Goal: Task Accomplishment & Management: Manage account settings

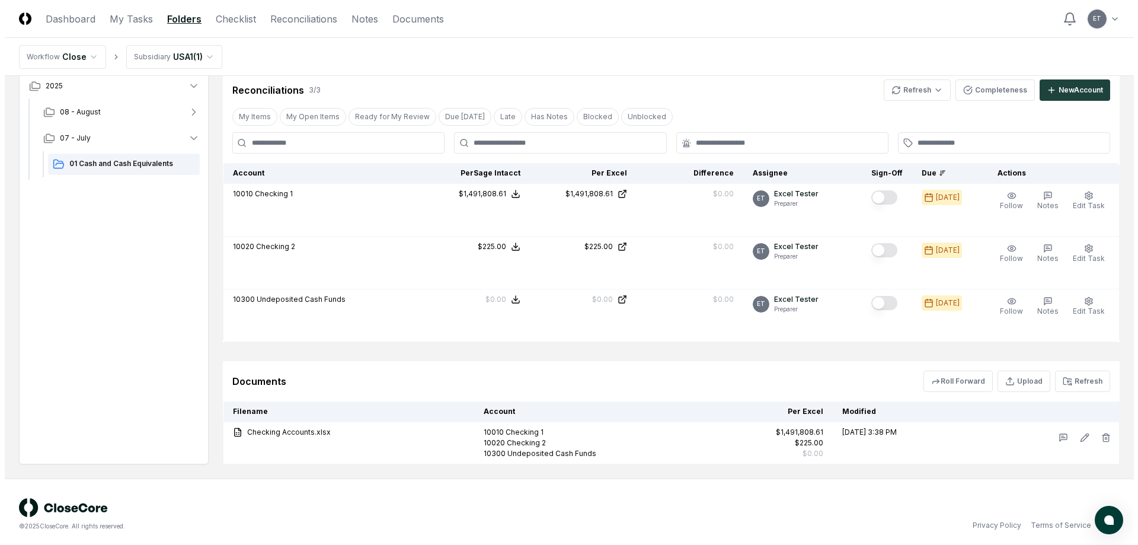
scroll to position [222, 0]
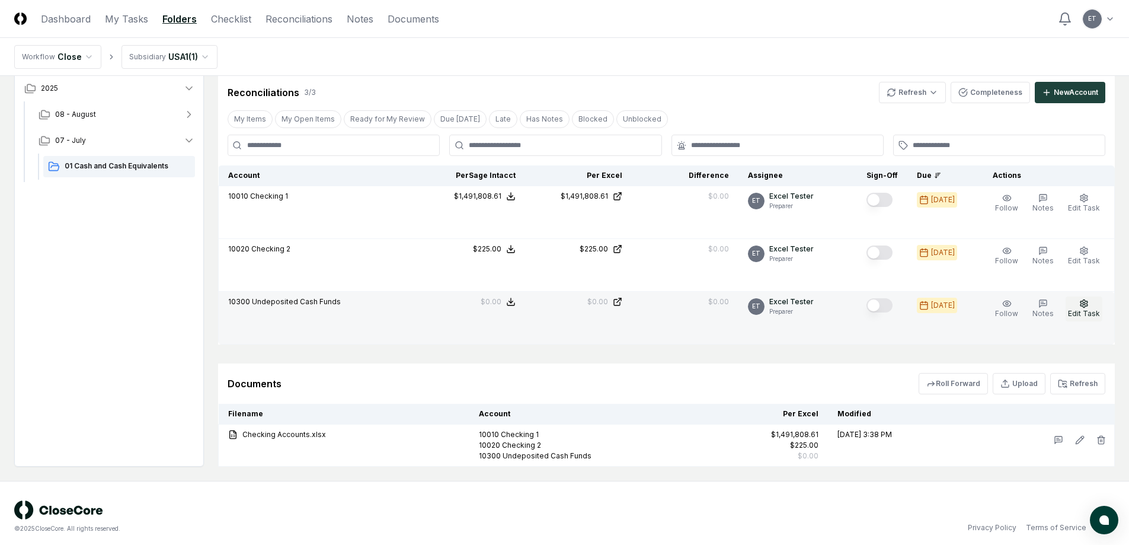
click at [1089, 309] on span "Edit Task" at bounding box center [1084, 313] width 32 height 9
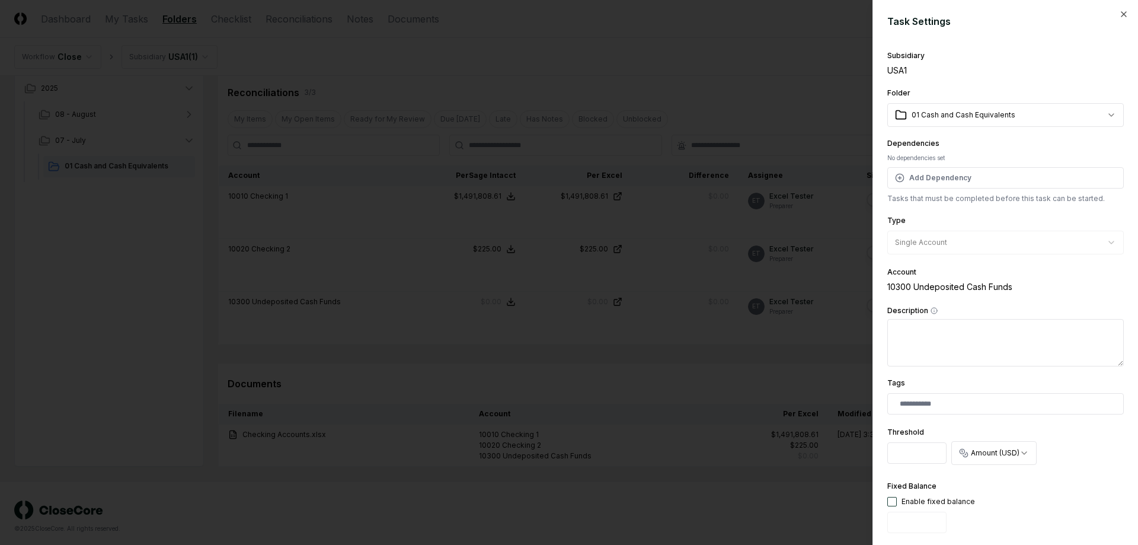
click at [770, 351] on div at bounding box center [569, 272] width 1138 height 545
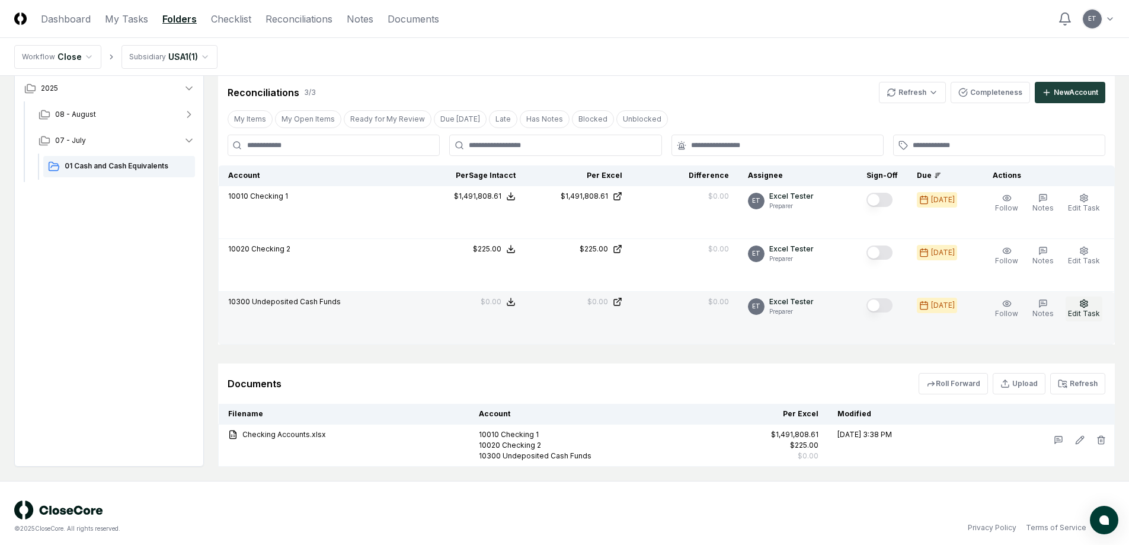
click at [1087, 317] on span "Edit Task" at bounding box center [1084, 313] width 32 height 9
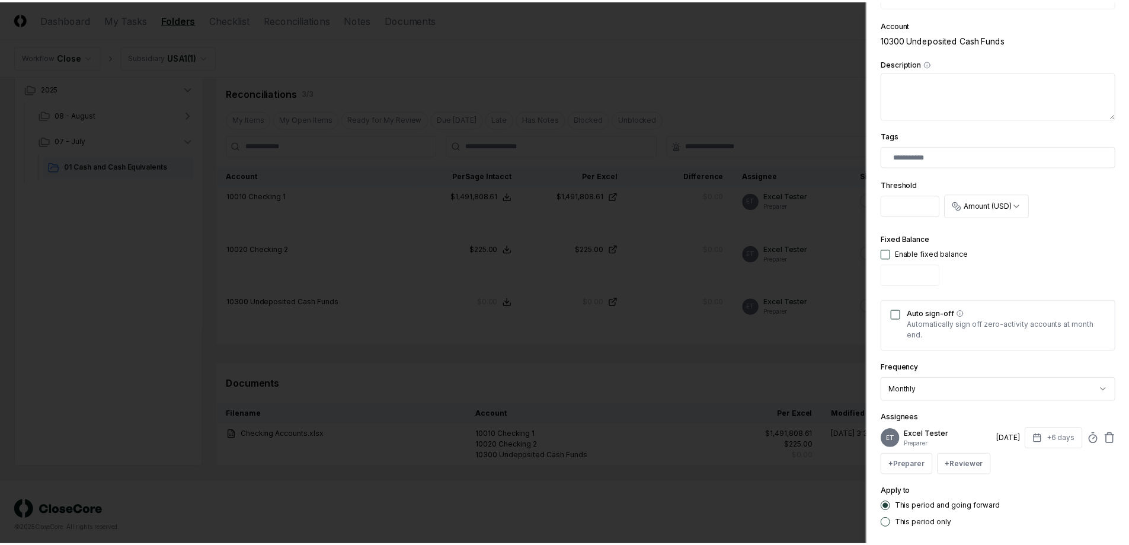
scroll to position [307, 0]
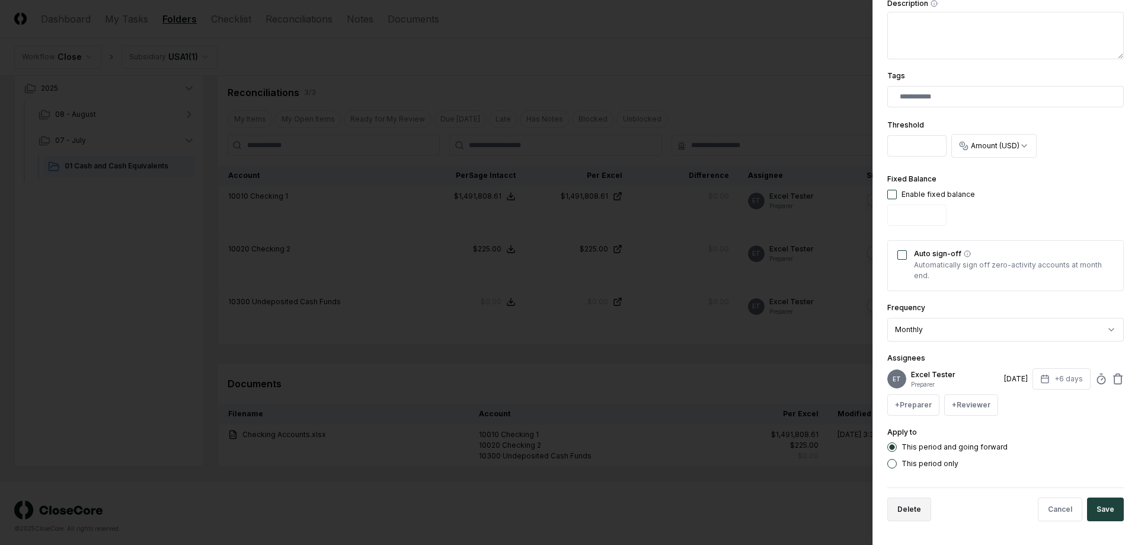
click at [927, 511] on button "Delete" at bounding box center [909, 509] width 44 height 24
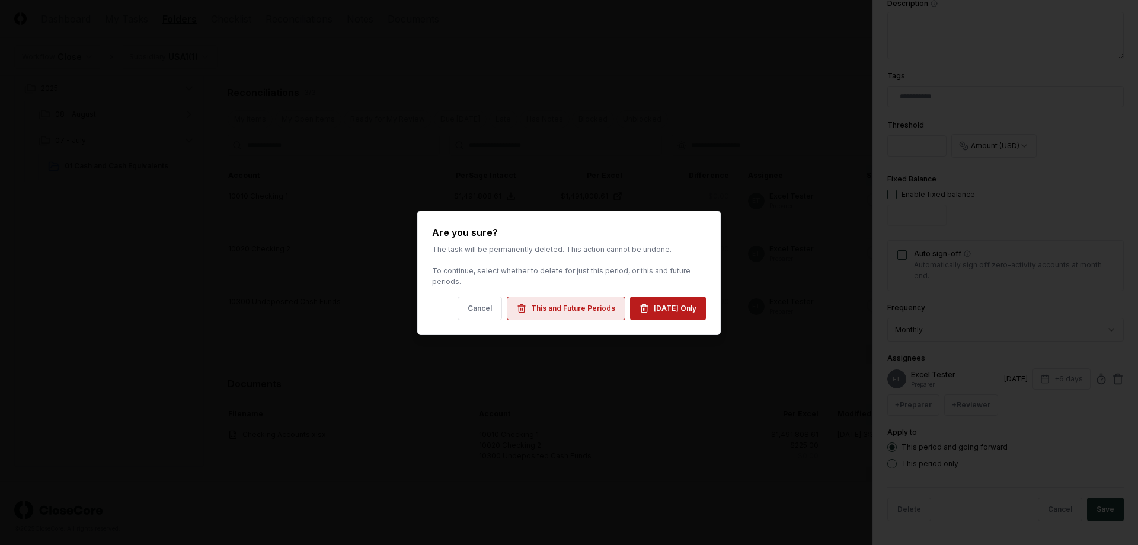
drag, startPoint x: 669, startPoint y: 313, endPoint x: 599, endPoint y: 315, distance: 70.6
click at [604, 316] on div "Cancel This and Future Periods Jul 2025 Only" at bounding box center [569, 308] width 274 height 24
click at [581, 306] on div "This and Future Periods" at bounding box center [573, 308] width 84 height 11
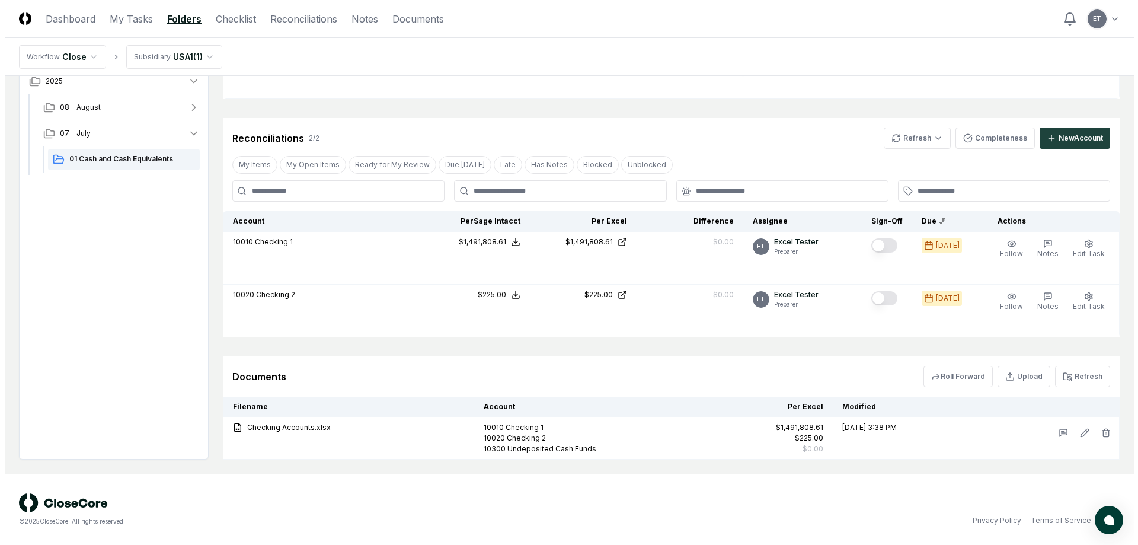
scroll to position [177, 0]
click at [1086, 143] on button "New Account" at bounding box center [1070, 137] width 71 height 21
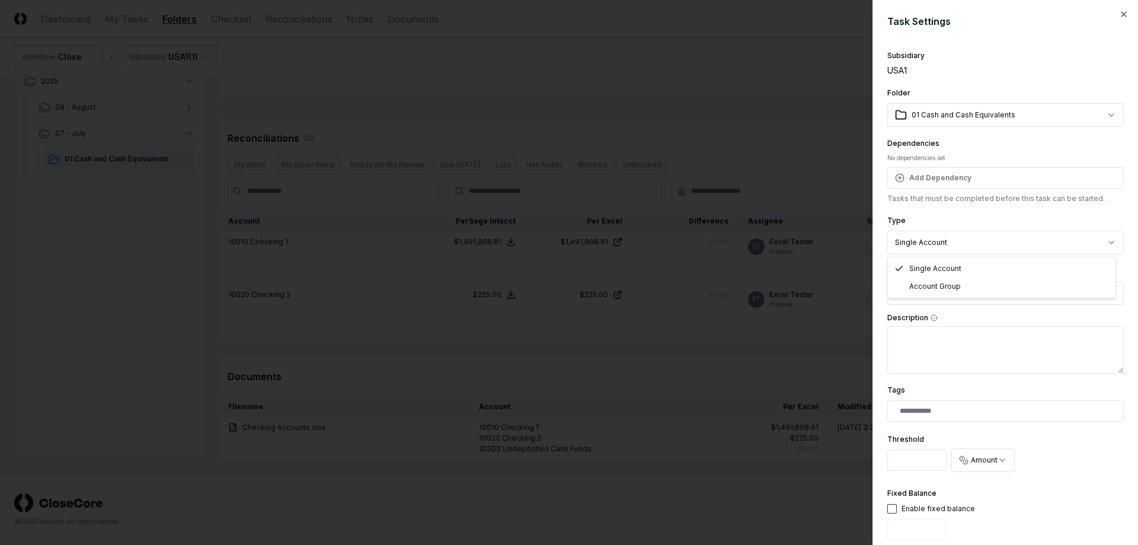
click at [987, 251] on body "CloseCore Dashboard My Tasks Folders Checklist Reconciliations Notes Documents …" at bounding box center [564, 183] width 1129 height 721
click at [992, 217] on body "CloseCore Dashboard My Tasks Folders Checklist Reconciliations Notes Documents …" at bounding box center [564, 183] width 1129 height 721
click at [983, 303] on button "Select account" at bounding box center [1005, 293] width 236 height 24
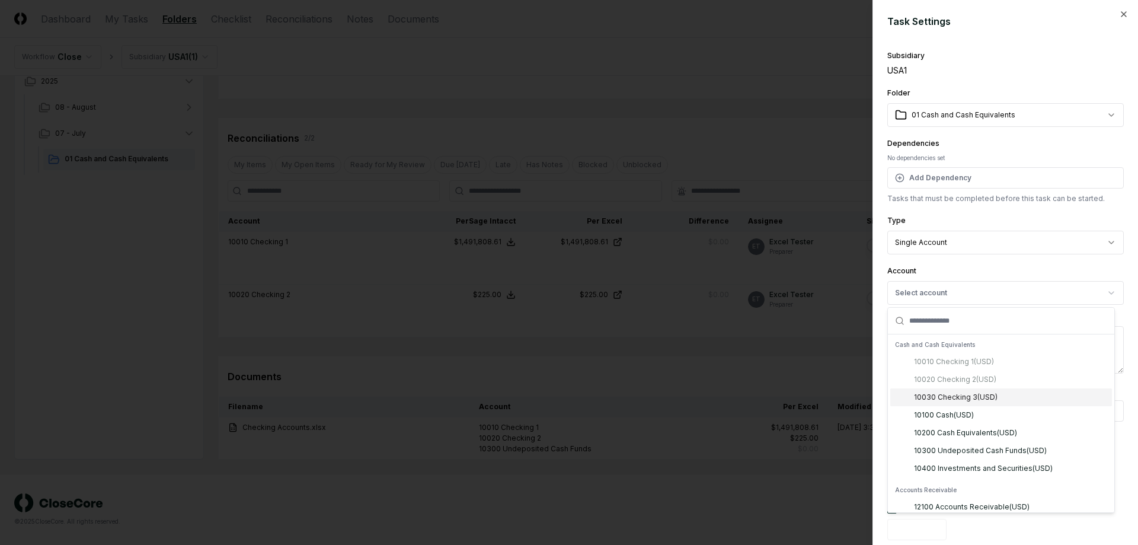
drag, startPoint x: 992, startPoint y: 402, endPoint x: 997, endPoint y: 396, distance: 8.1
click at [997, 396] on div "10030 Checking 3 ( USD )" at bounding box center [1001, 397] width 222 height 18
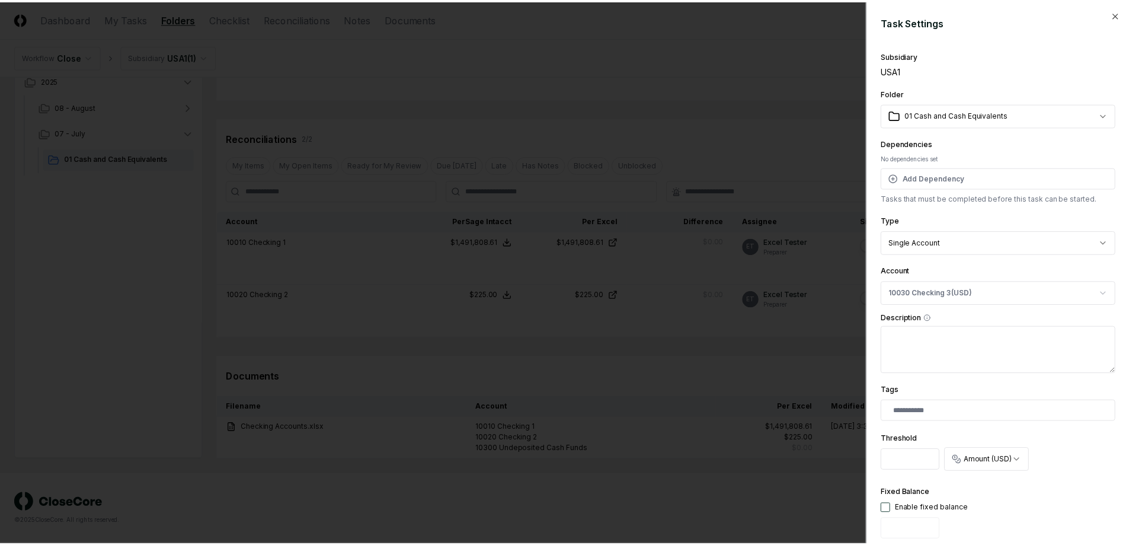
scroll to position [288, 0]
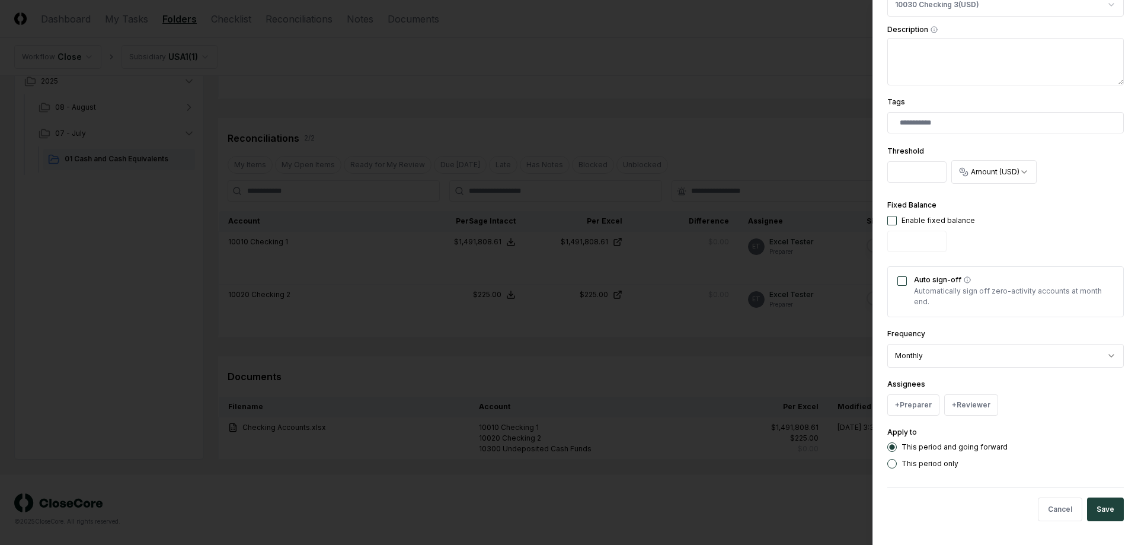
click at [1090, 503] on button "Save" at bounding box center [1105, 509] width 37 height 24
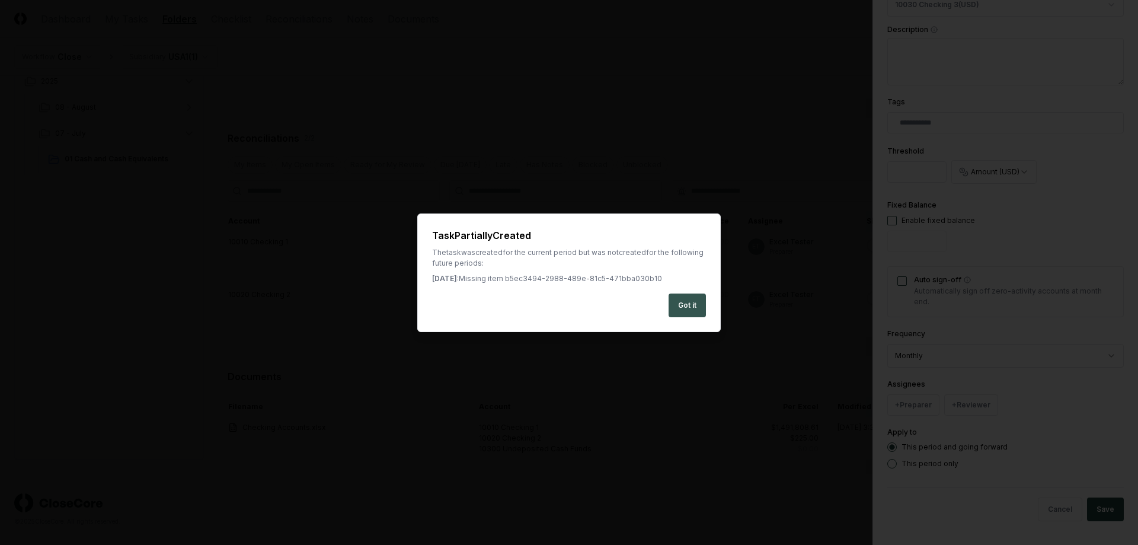
click at [694, 306] on button "Got it" at bounding box center [687, 305] width 37 height 24
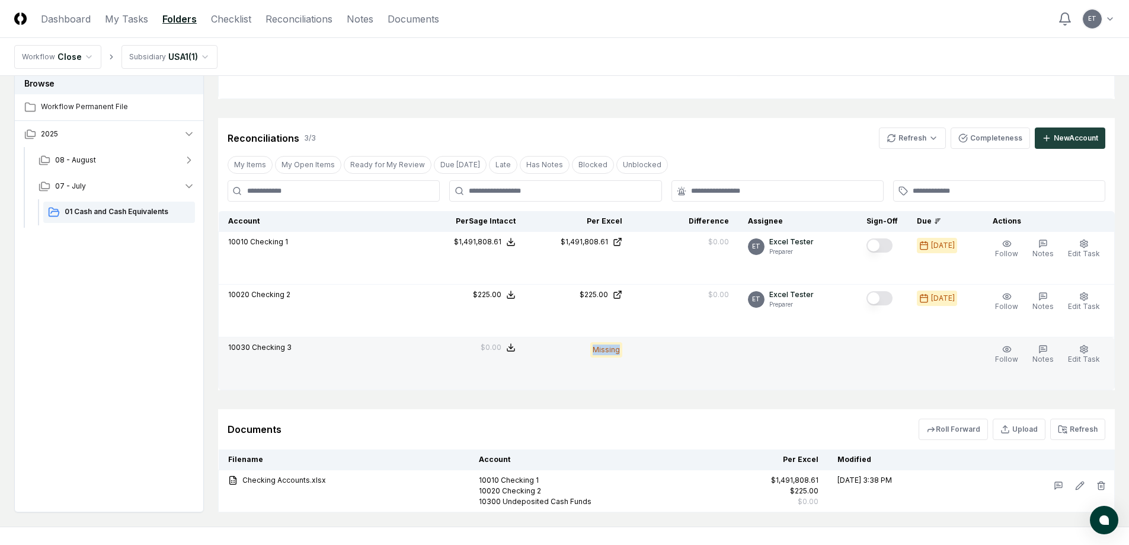
drag, startPoint x: 602, startPoint y: 350, endPoint x: 641, endPoint y: 352, distance: 39.2
click at [641, 352] on tr "10030 Checking 3 Sage Intacct : $0.00 Excel: - Difference: - $0.00 Missing Foll…" at bounding box center [667, 363] width 896 height 53
click at [641, 352] on td at bounding box center [685, 363] width 107 height 53
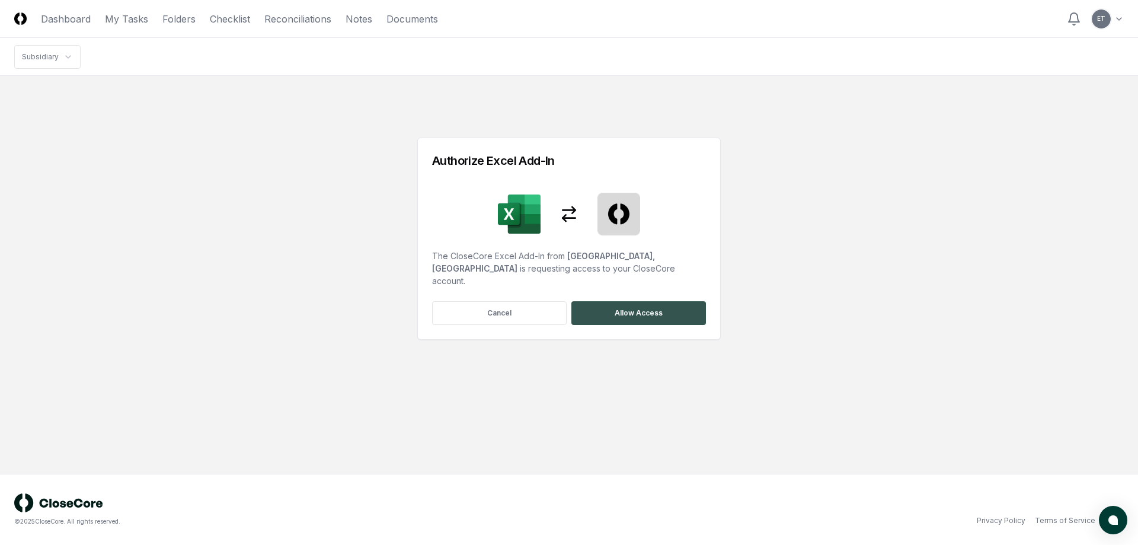
click at [663, 301] on button "Allow Access" at bounding box center [638, 313] width 135 height 24
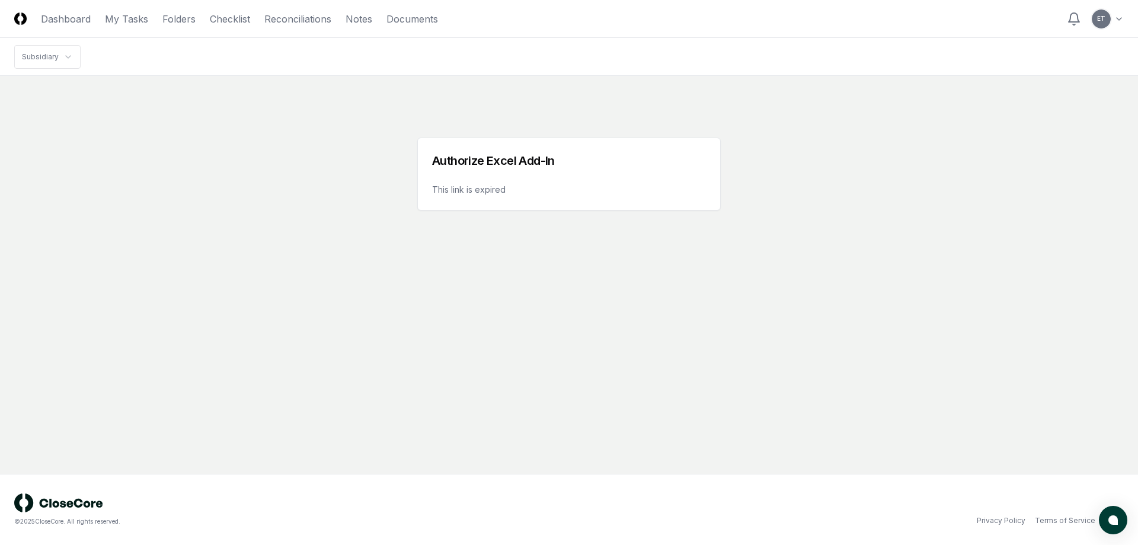
click at [706, 213] on main "Authorize Excel Add-In This link is expired" at bounding box center [569, 275] width 1138 height 398
click at [75, 27] on html "CloseCore Dashboard My Tasks Folders Checklist Reconciliations Notes Documents …" at bounding box center [569, 272] width 1138 height 545
click at [75, 18] on link "Dashboard" at bounding box center [66, 19] width 50 height 14
click at [1109, 17] on html "CloseCore Dashboard My Tasks Folders Checklist Reconciliations Notes Documents …" at bounding box center [569, 272] width 1138 height 545
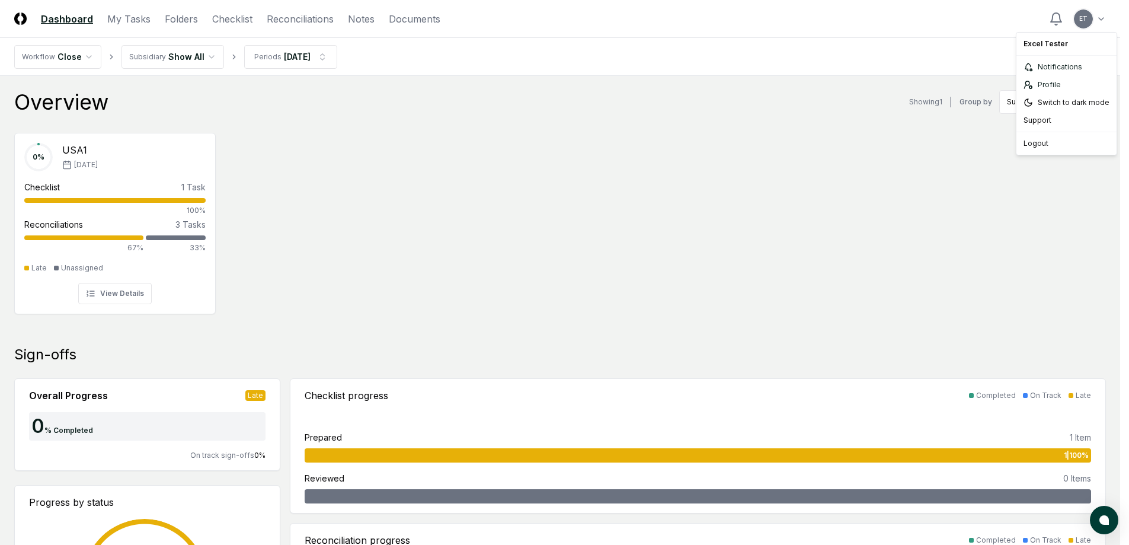
click at [1064, 140] on div "Logout" at bounding box center [1066, 144] width 95 height 18
